Goal: Information Seeking & Learning: Find specific page/section

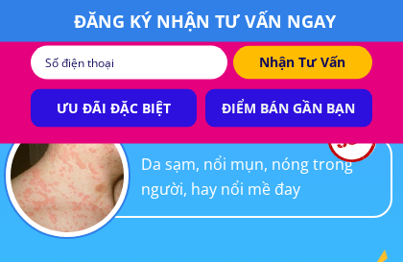
scroll to position [913, 0]
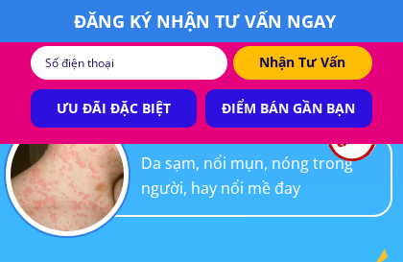
click at [301, 109] on p "ĐIỂM BÁN GẦN BẠN" at bounding box center [288, 108] width 166 height 38
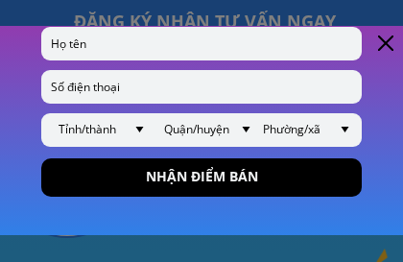
scroll to position [182, 0]
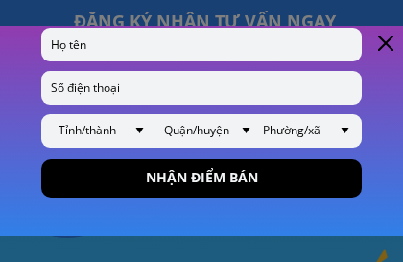
click at [162, 43] on input "text" at bounding box center [201, 45] width 311 height 34
type input "Huy"
click at [191, 83] on input "tel" at bounding box center [201, 88] width 311 height 34
type input "0908008294"
click at [385, 92] on div "ĐIỂM BÁN HYDRODOL CHÍNH HÃNG Nhập thông tin chính xác vào biểu mẫu để nhận được…" at bounding box center [201, 40] width 403 height 393
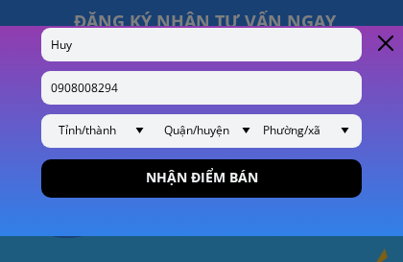
click at [93, 132] on select "Tỉnh/thành [GEOGRAPHIC_DATA] [GEOGRAPHIC_DATA] [GEOGRAPHIC_DATA] [GEOGRAPHIC_DA…" at bounding box center [103, 131] width 99 height 34
select select "202:[PERSON_NAME]"
click at [207, 130] on select "Quận/huyện [GEOGRAPHIC_DATA] [GEOGRAPHIC_DATA] [GEOGRAPHIC_DATA] [GEOGRAPHIC_DA…" at bounding box center [208, 131] width 99 height 34
select select "1455:[GEOGRAPHIC_DATA]"
click at [296, 132] on select "Phường/xã [GEOGRAPHIC_DATA]" at bounding box center [307, 131] width 99 height 34
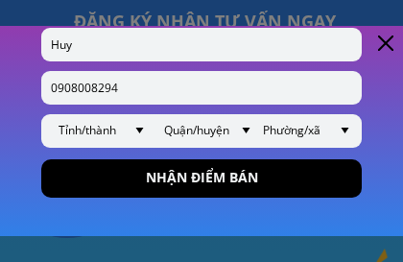
select select "1383:Phường 9"
click at [233, 174] on p "NHẬN ĐIỂM BÁN" at bounding box center [201, 178] width 321 height 38
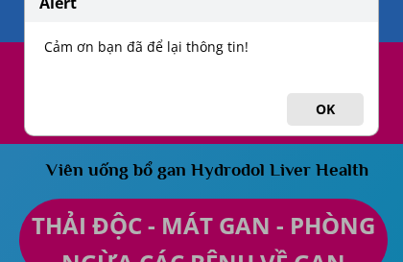
scroll to position [913, 0]
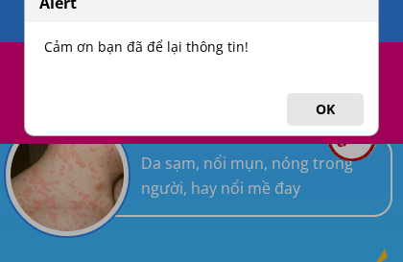
click at [328, 114] on button "OK" at bounding box center [325, 109] width 77 height 33
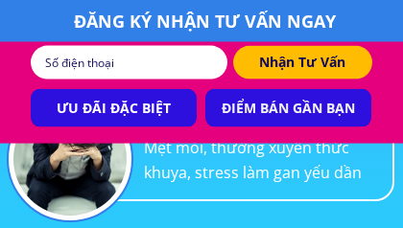
scroll to position [1225, 0]
